Goal: Task Accomplishment & Management: Manage account settings

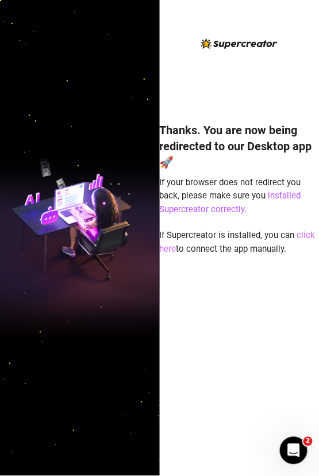
click at [297, 231] on link "click here" at bounding box center [238, 242] width 156 height 24
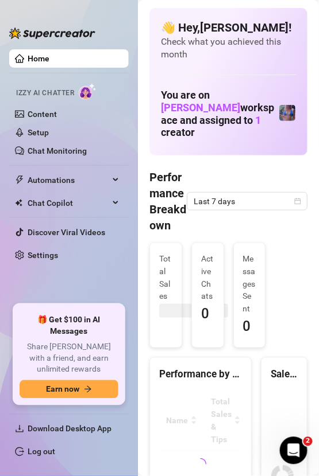
click at [38, 448] on link "Log out" at bounding box center [42, 452] width 28 height 9
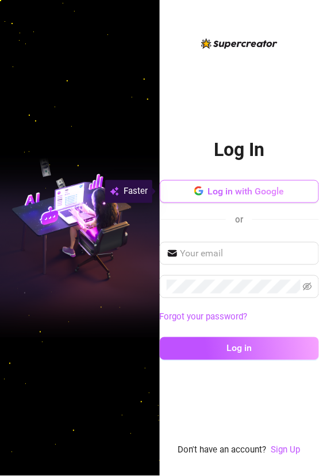
click at [215, 186] on span "Log in with Google" at bounding box center [246, 191] width 76 height 11
